Goal: Task Accomplishment & Management: Manage account settings

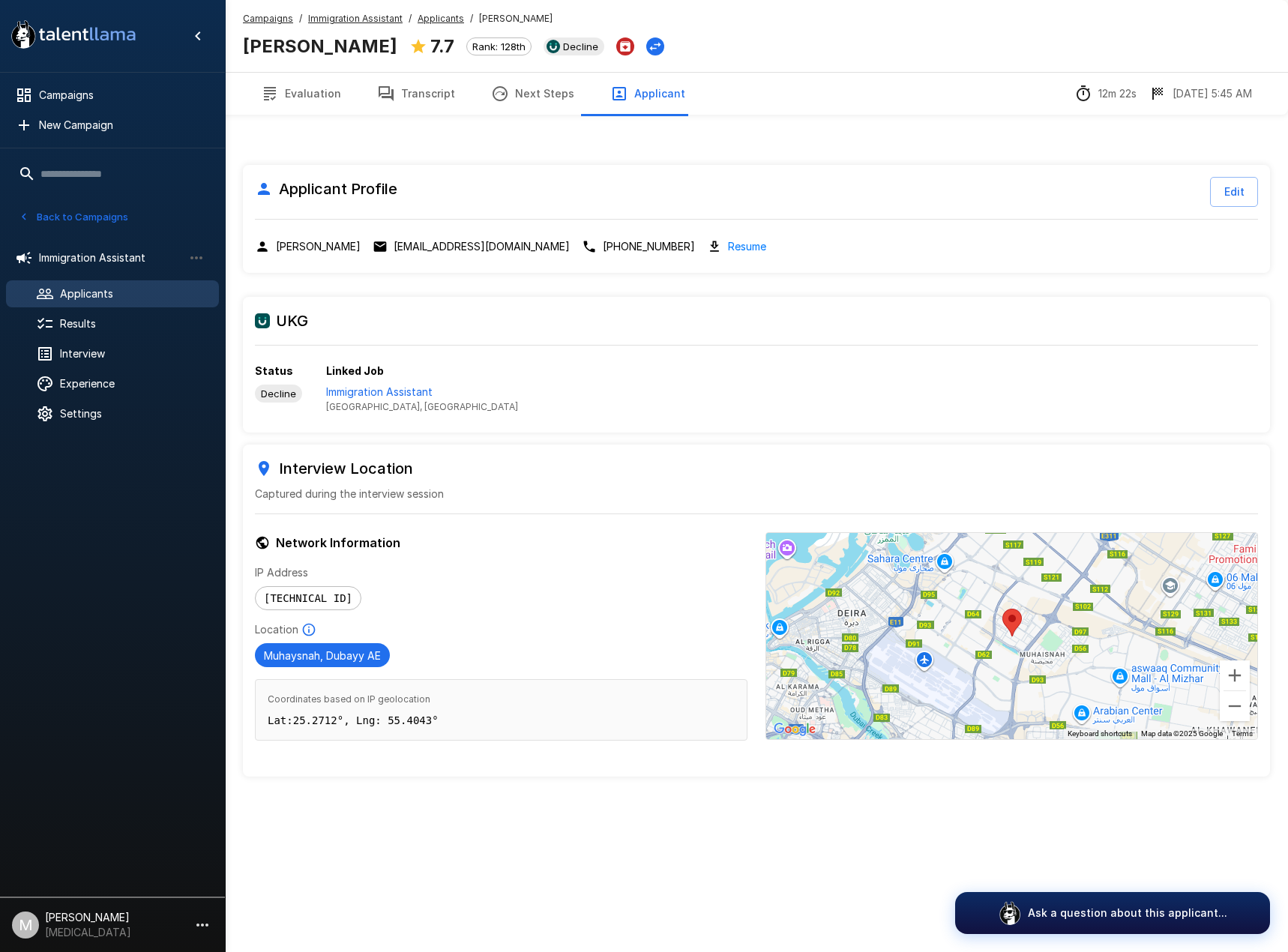
click at [263, 16] on u "Campaigns" at bounding box center [268, 18] width 50 height 11
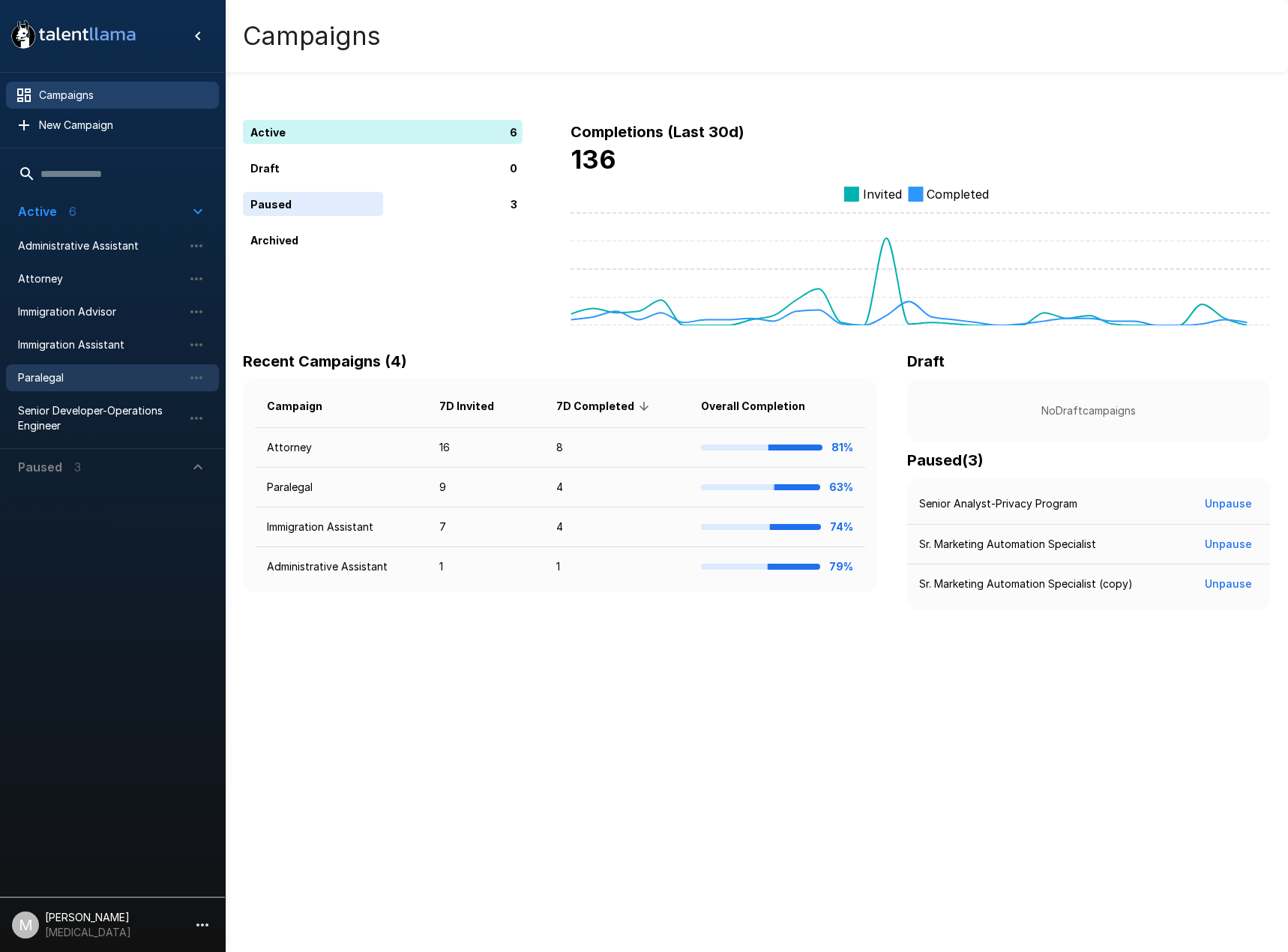
click at [55, 376] on span "Paralegal" at bounding box center [101, 378] width 165 height 15
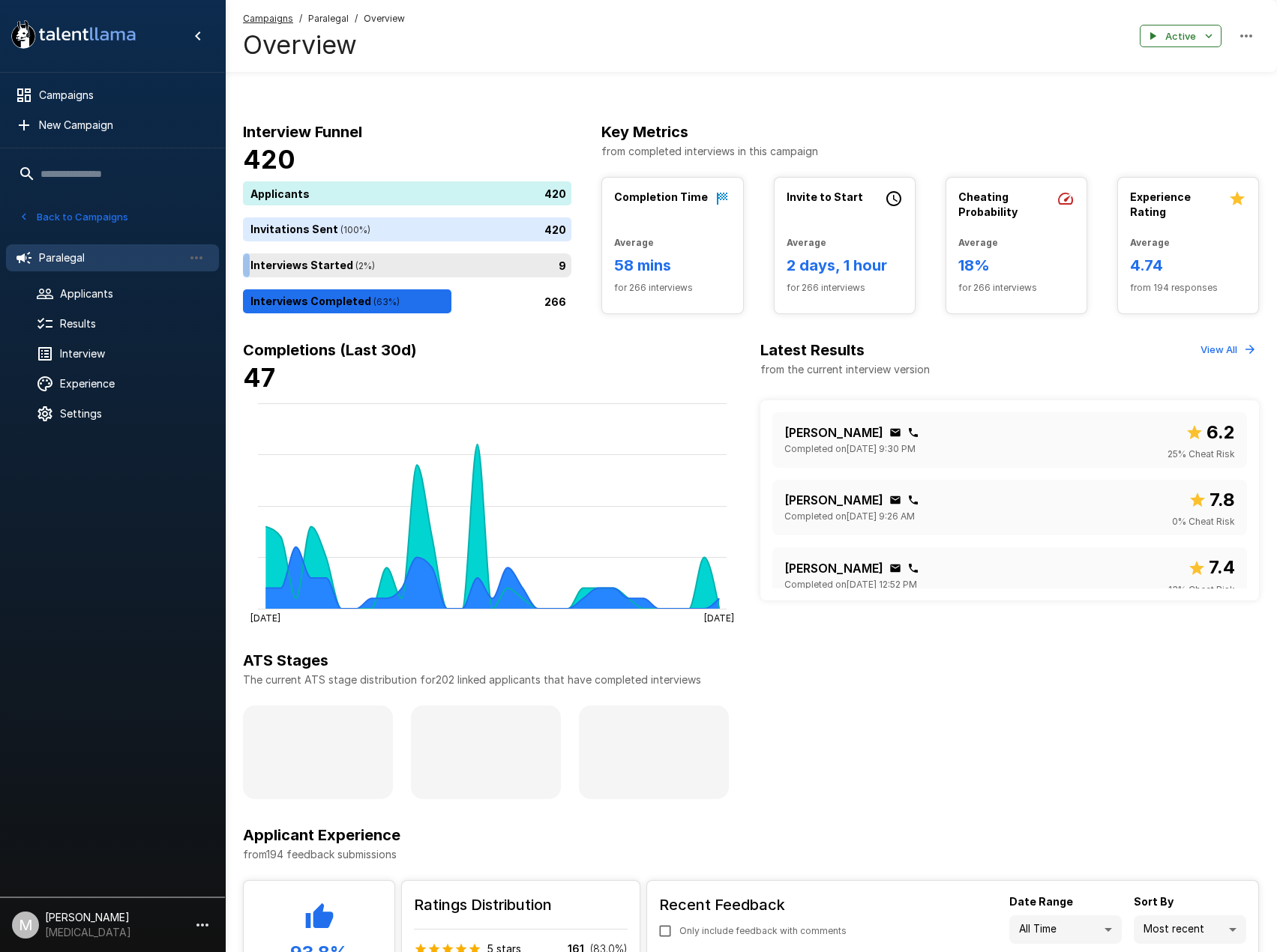
click at [189, 513] on div at bounding box center [112, 664] width 225 height 454
click at [121, 297] on span "Applicants" at bounding box center [133, 294] width 147 height 15
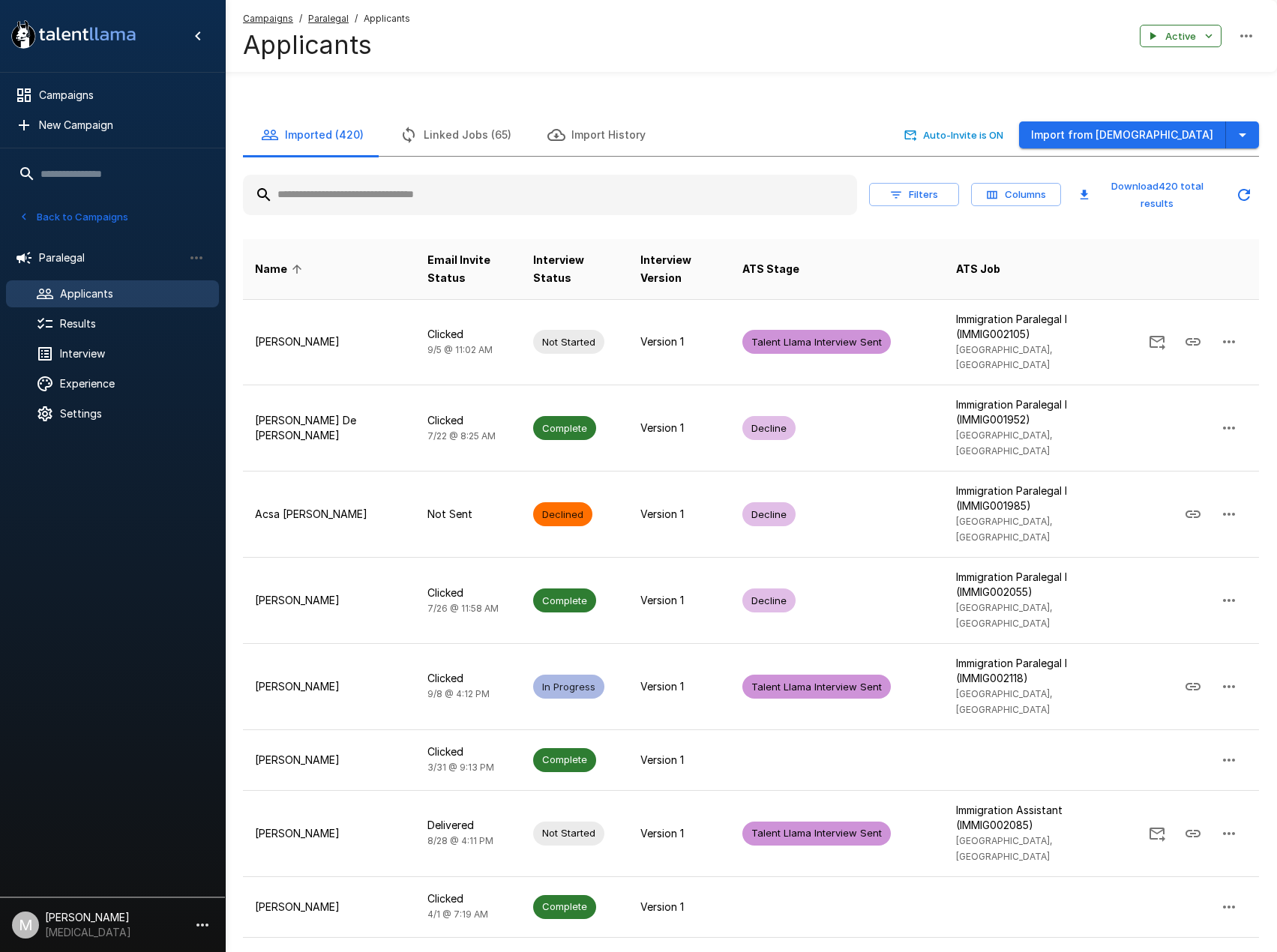
click at [349, 197] on input "text" at bounding box center [550, 194] width 614 height 27
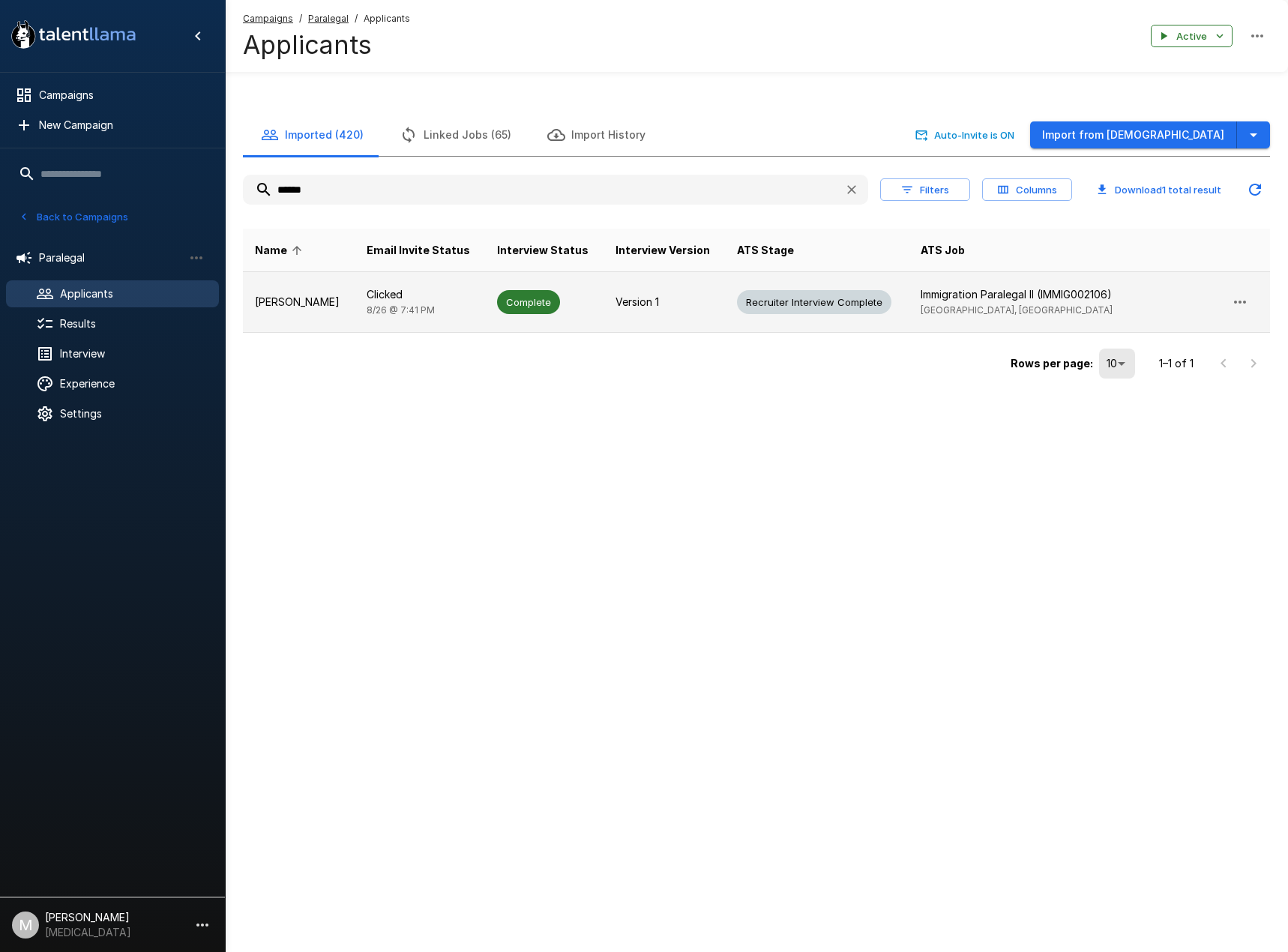
type input "******"
click at [357, 280] on td "Clicked [DATE] 7:41 PM" at bounding box center [420, 302] width 131 height 60
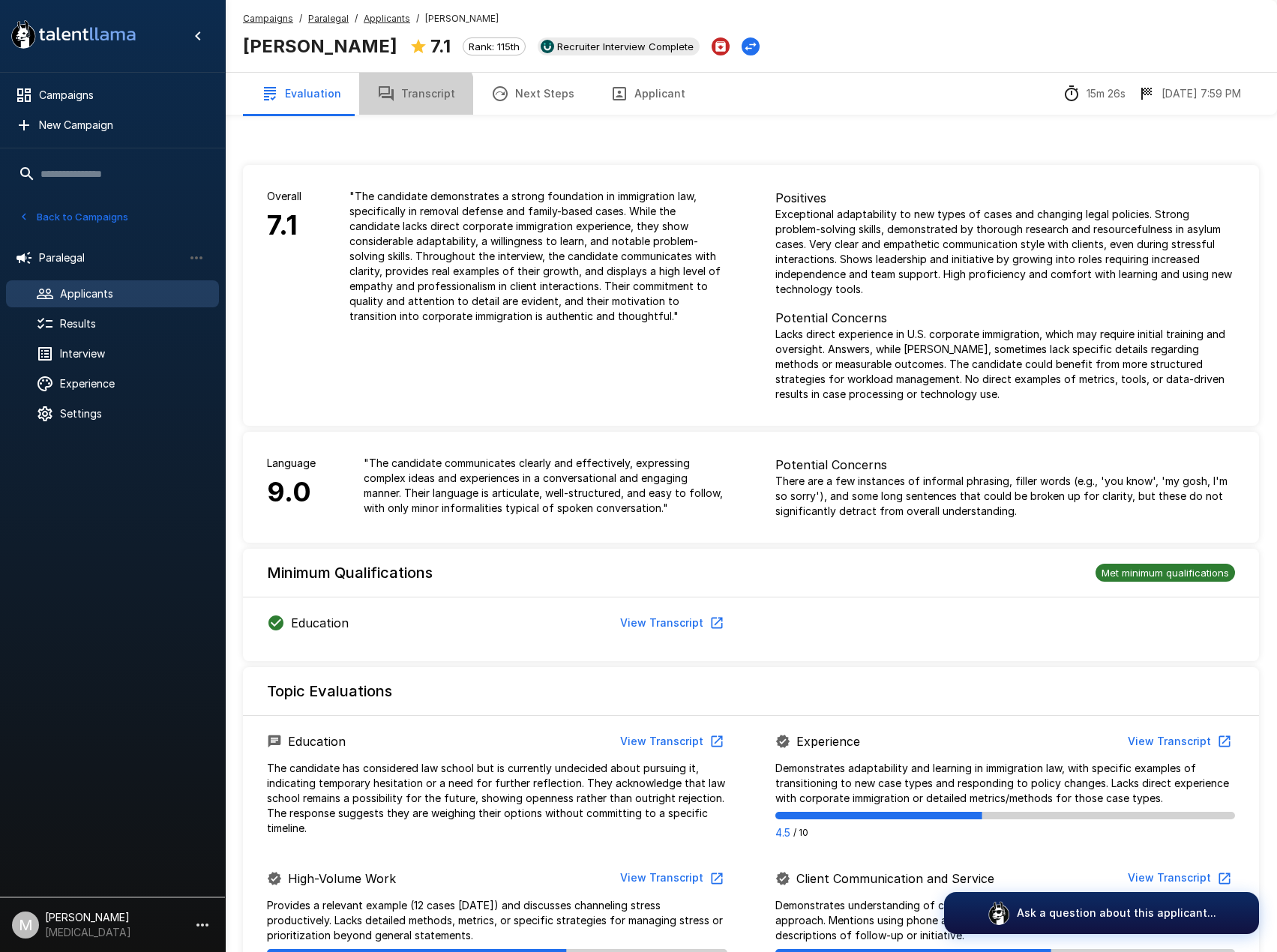
click at [398, 100] on button "Transcript" at bounding box center [416, 93] width 114 height 42
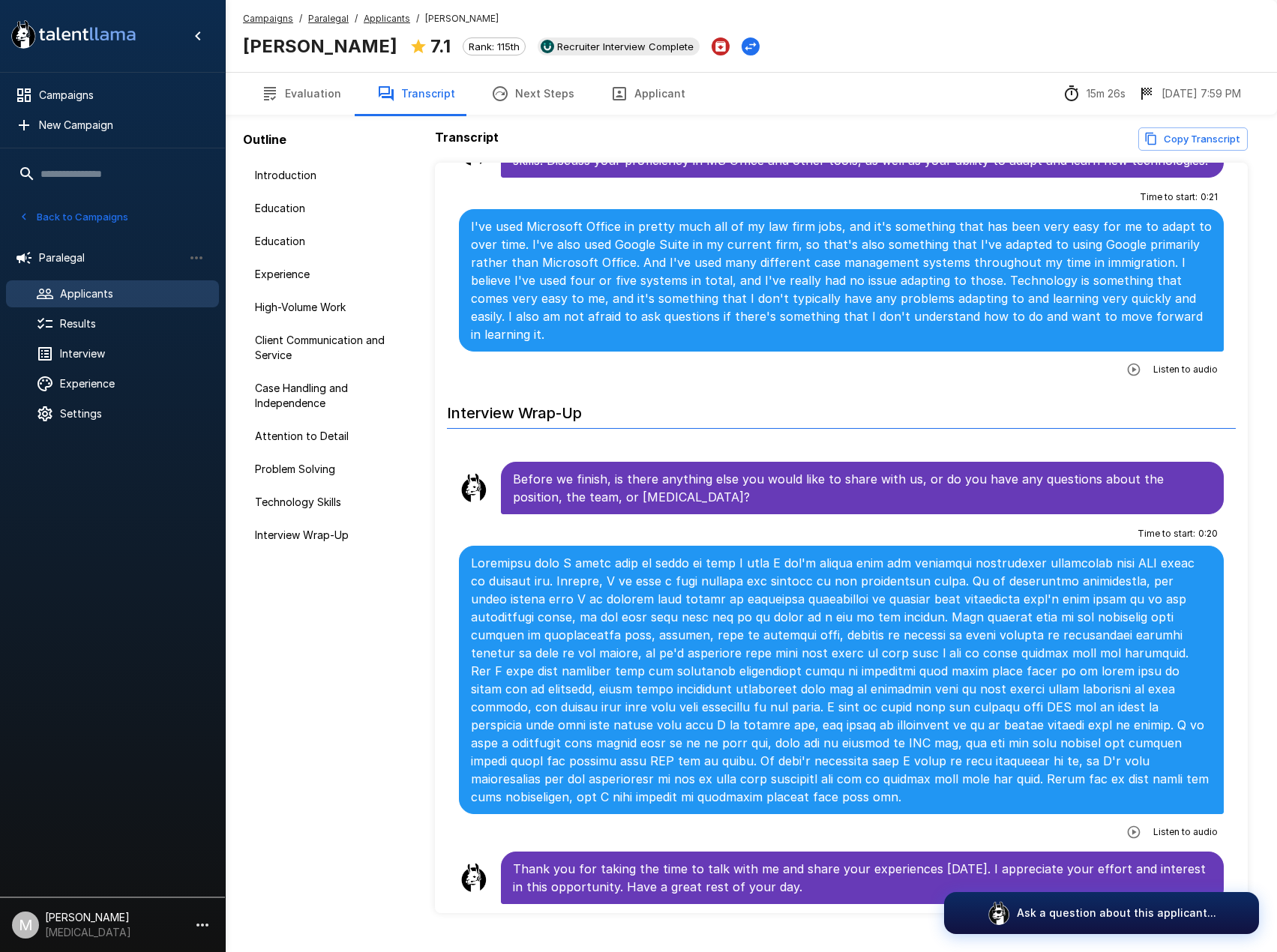
scroll to position [70, 0]
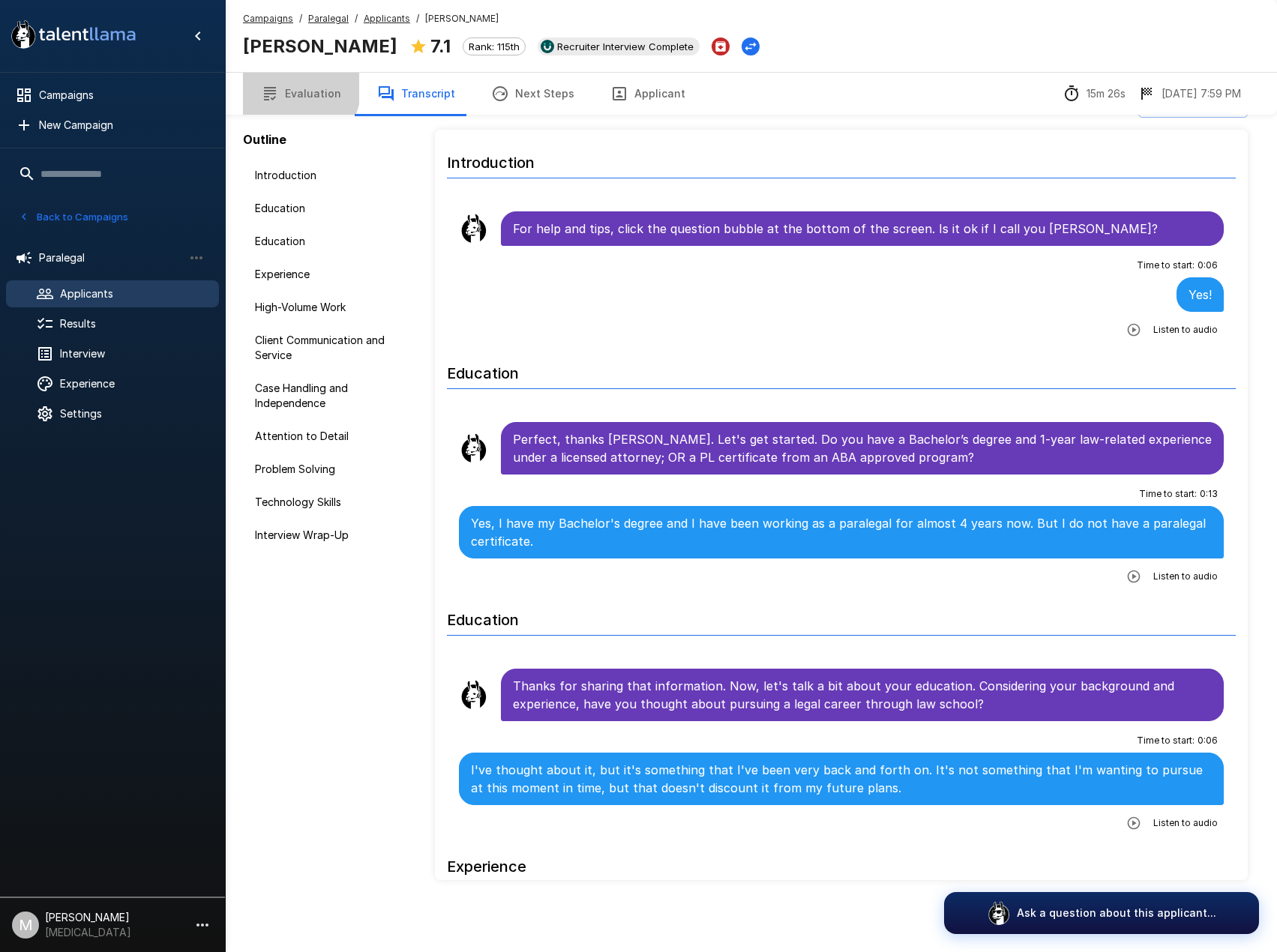
click at [278, 86] on icon "button" at bounding box center [270, 94] width 18 height 18
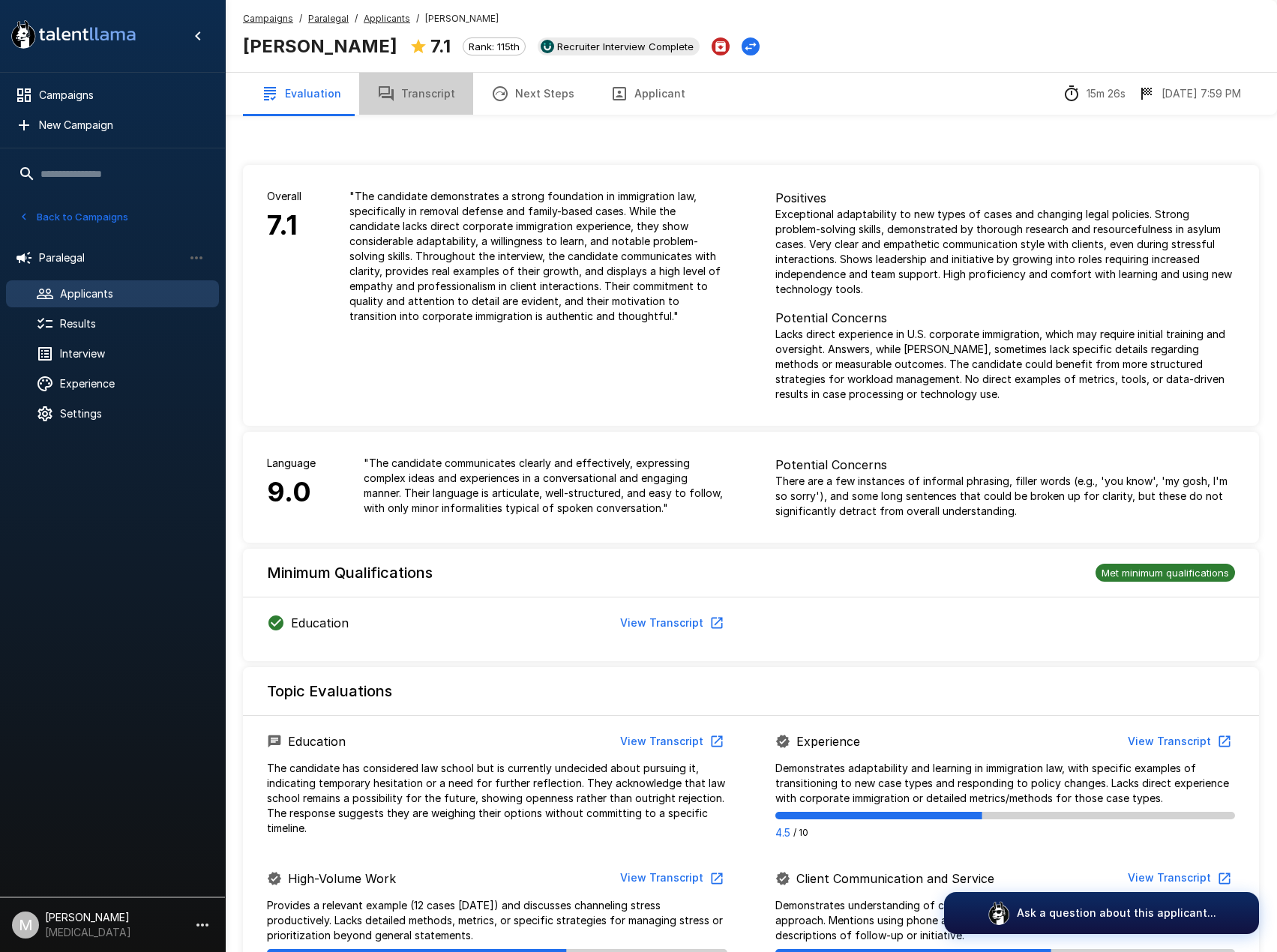
click at [431, 79] on button "Transcript" at bounding box center [416, 93] width 114 height 42
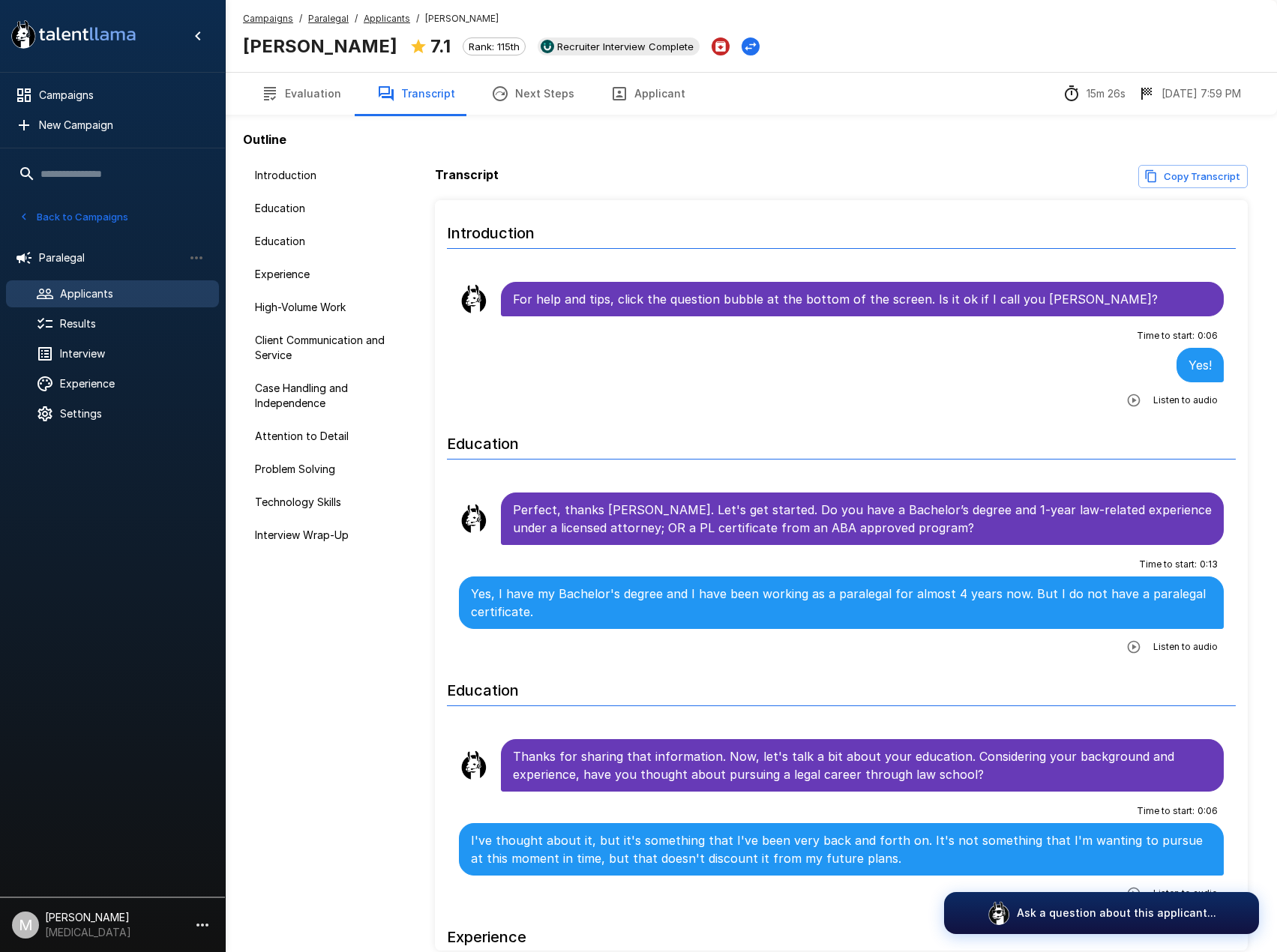
click at [644, 93] on button "Applicant" at bounding box center [648, 93] width 111 height 42
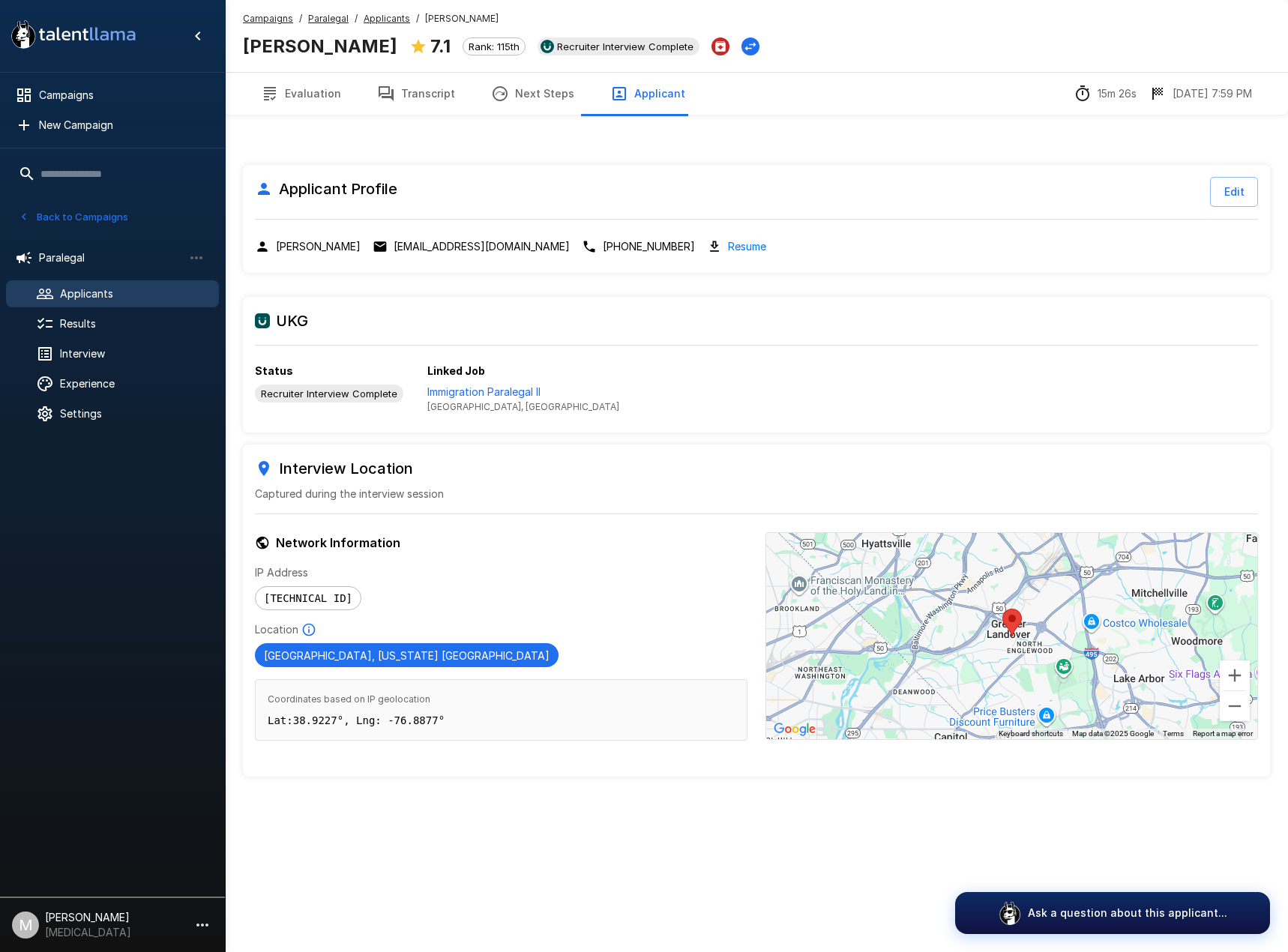
click at [667, 255] on div "Applicant Profile Edit [PERSON_NAME] [EMAIL_ADDRESS][DOMAIN_NAME] [PHONE_NUMBER…" at bounding box center [757, 219] width 1027 height 108
click at [728, 247] on link "Resume" at bounding box center [747, 246] width 38 height 18
click at [515, 395] on p "Immigration Paralegal II" at bounding box center [523, 392] width 192 height 15
click at [433, 99] on button "Transcript" at bounding box center [416, 93] width 114 height 42
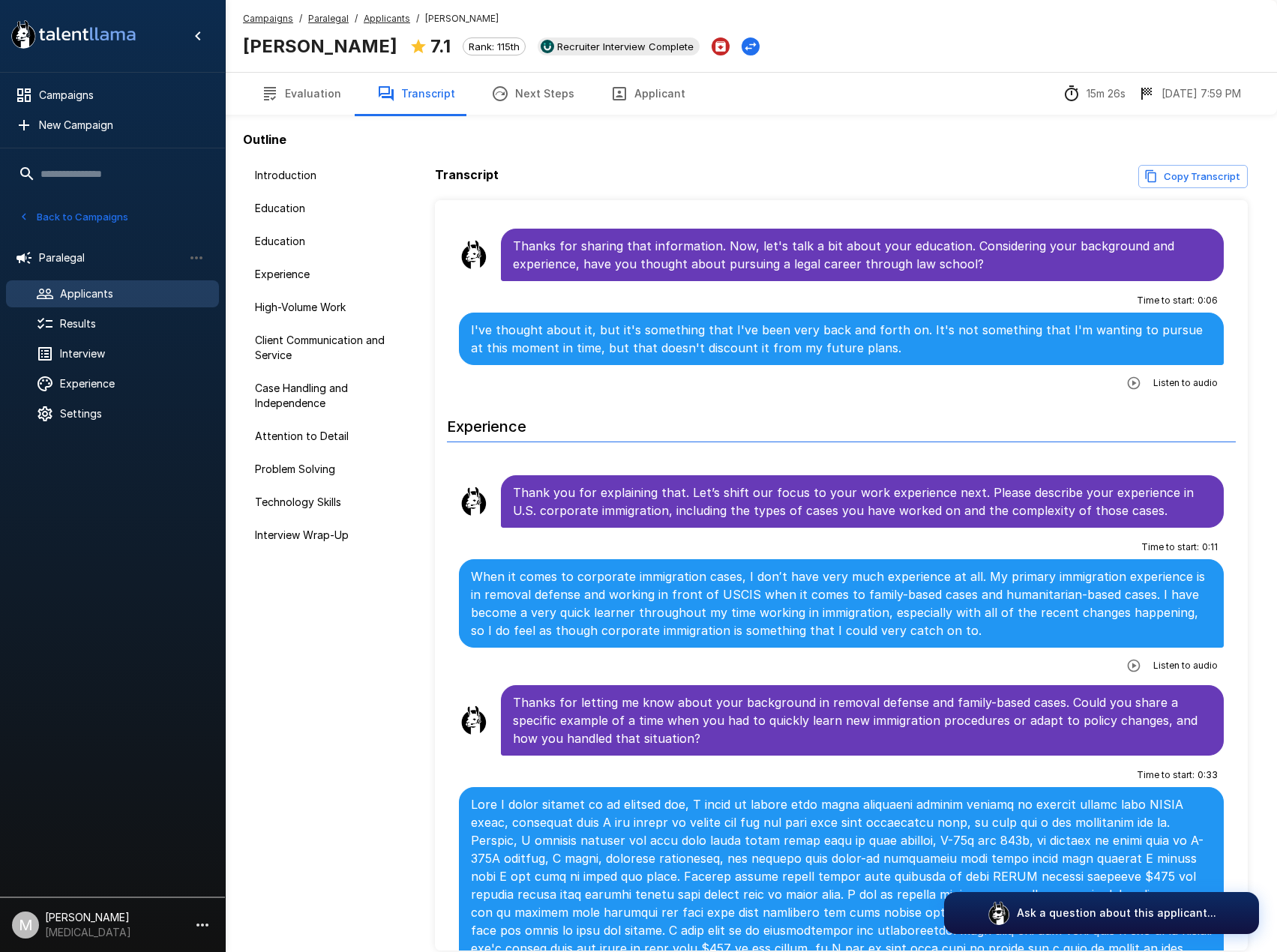
scroll to position [525, 0]
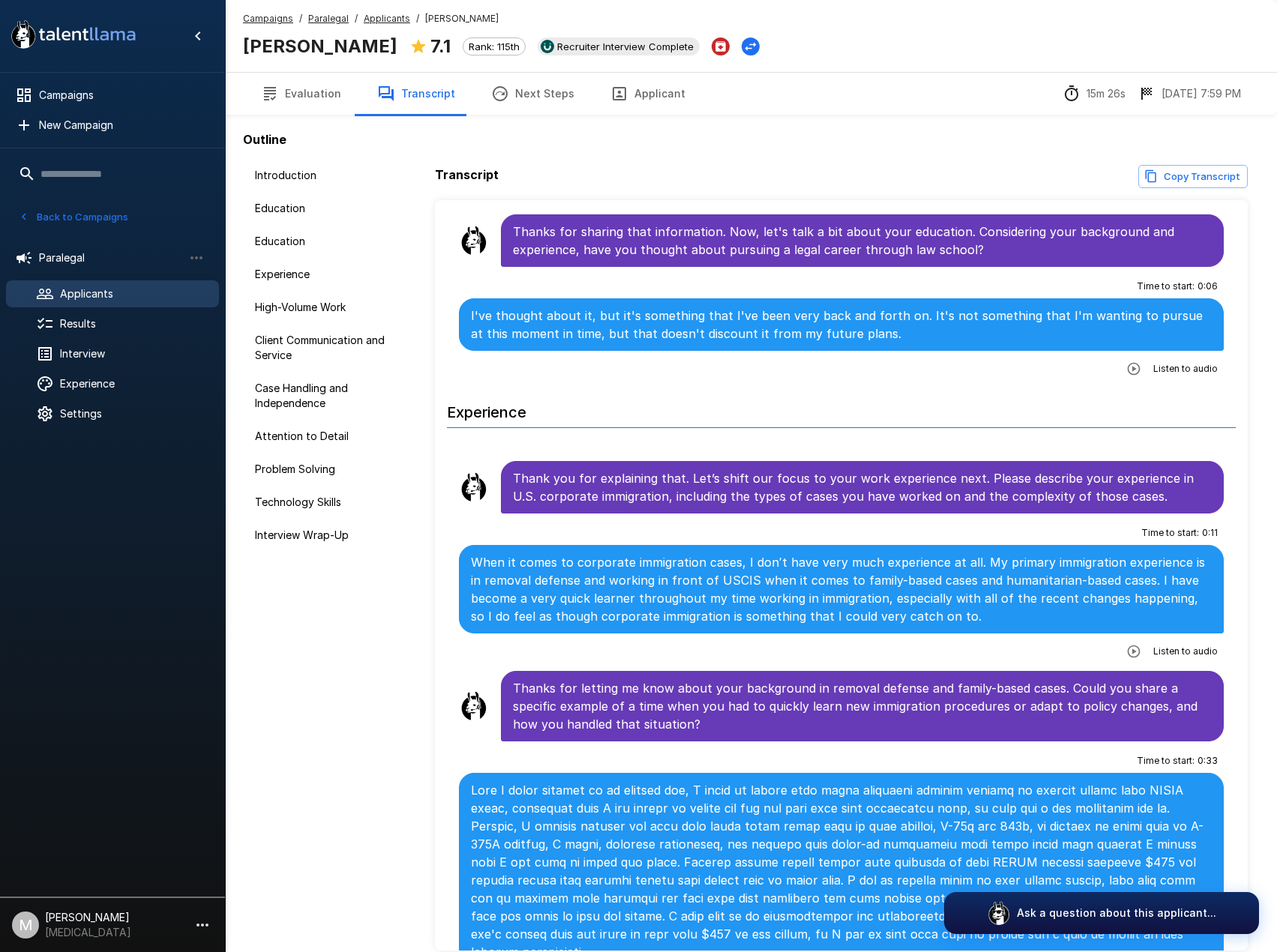
click at [601, 788] on p at bounding box center [841, 871] width 741 height 180
